Goal: Task Accomplishment & Management: Use online tool/utility

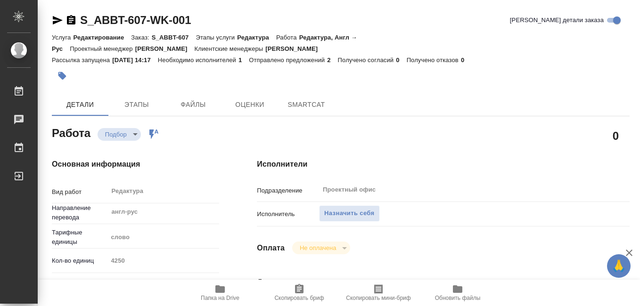
type textarea "x"
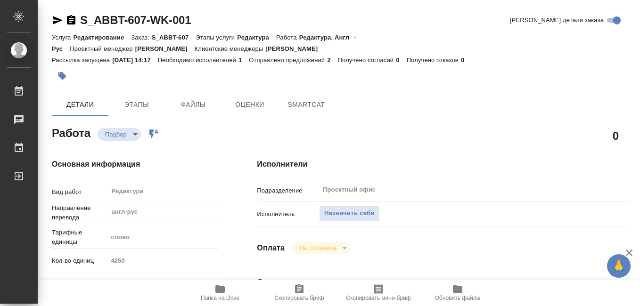
type textarea "x"
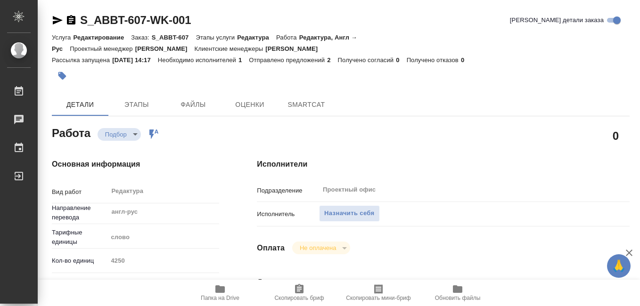
type textarea "x"
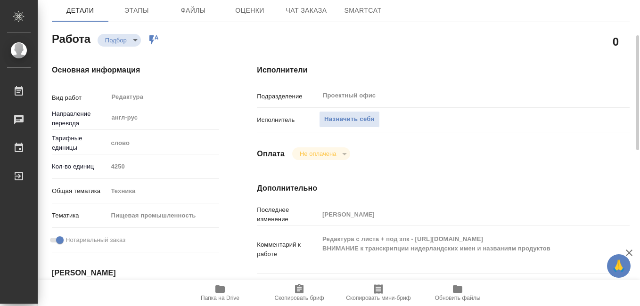
type textarea "x"
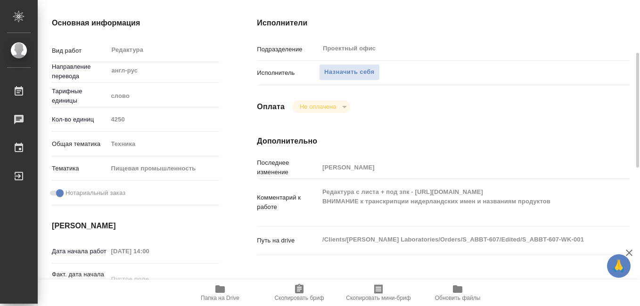
scroll to position [236, 0]
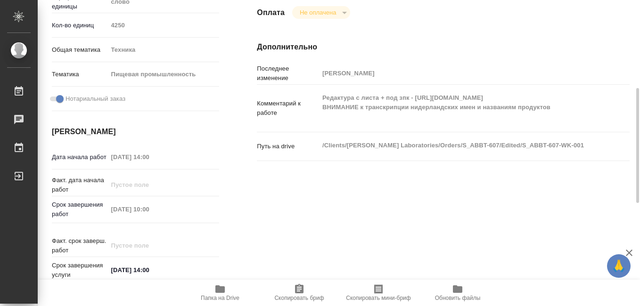
type textarea "x"
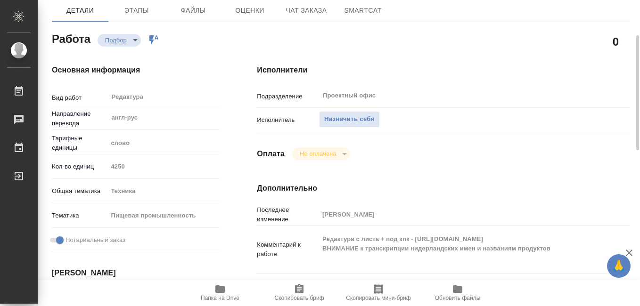
scroll to position [189, 0]
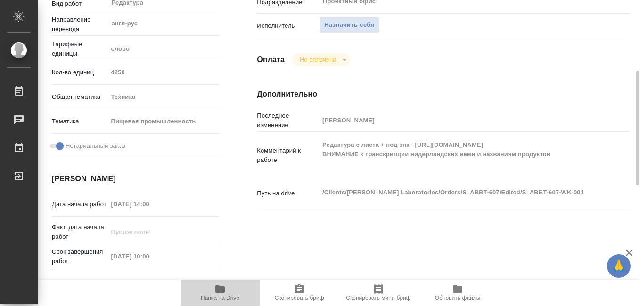
click at [219, 299] on span "Папка на Drive" at bounding box center [220, 298] width 39 height 7
